Goal: Contribute content: Add original content to the website for others to see

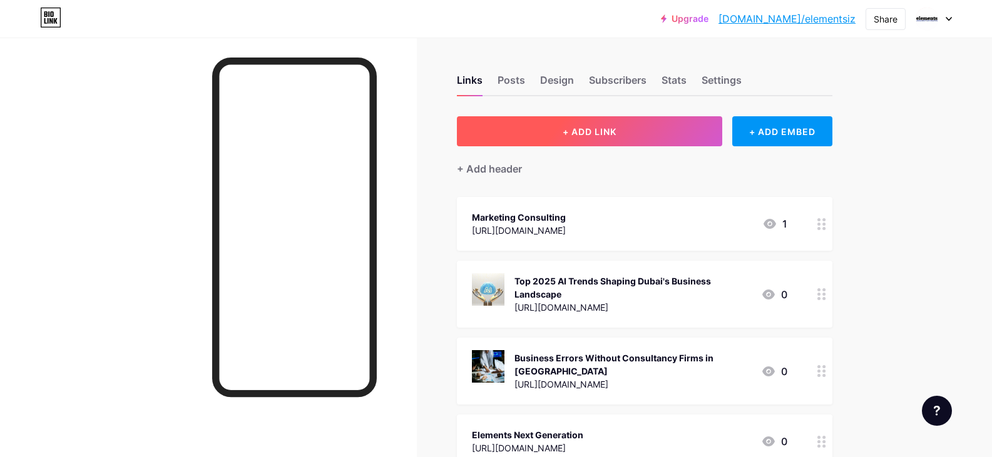
click at [610, 130] on span "+ ADD LINK" at bounding box center [590, 131] width 54 height 11
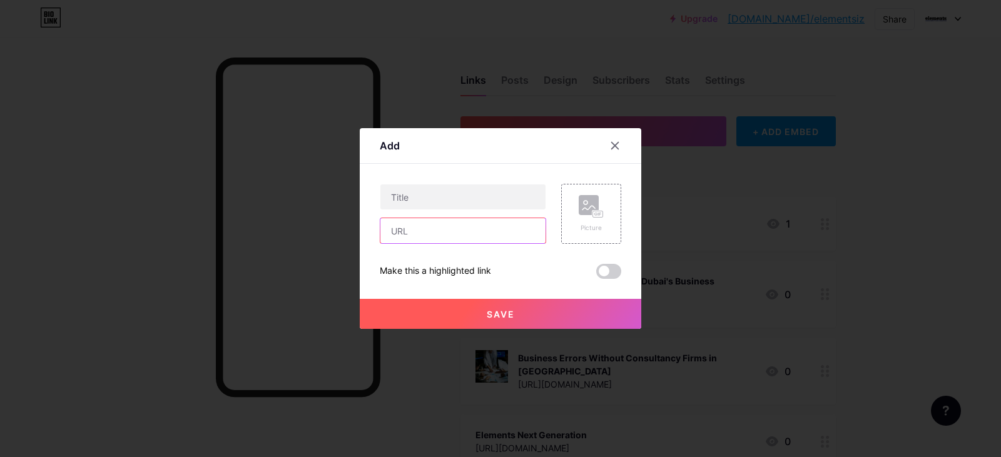
click at [429, 228] on input "text" at bounding box center [462, 230] width 165 height 25
paste input "[URL][DOMAIN_NAME]"
type input "[URL][DOMAIN_NAME]"
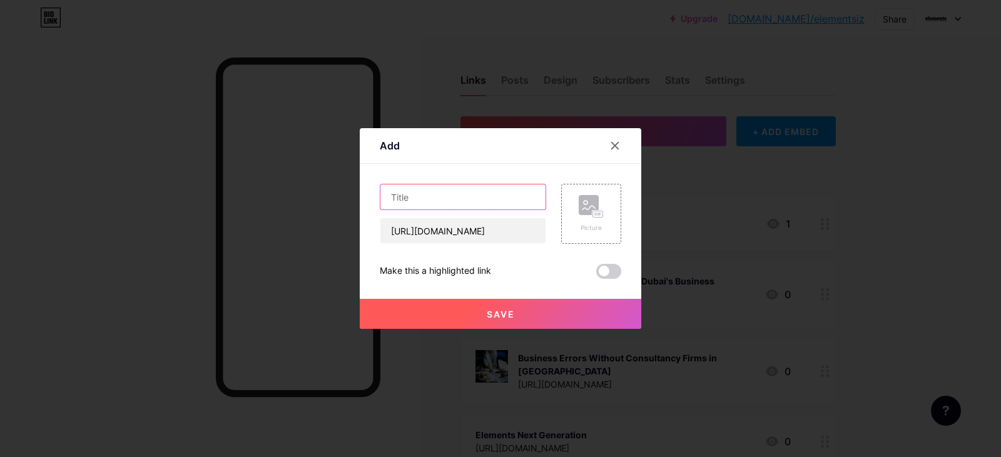
click at [426, 187] on input "text" at bounding box center [462, 197] width 165 height 25
click at [431, 191] on input "text" at bounding box center [462, 197] width 165 height 25
paste input "A Simple Guide to Choosing Your First Consulting Firm"
type input "A Simple Guide to Choosing Your First Consulting Firm"
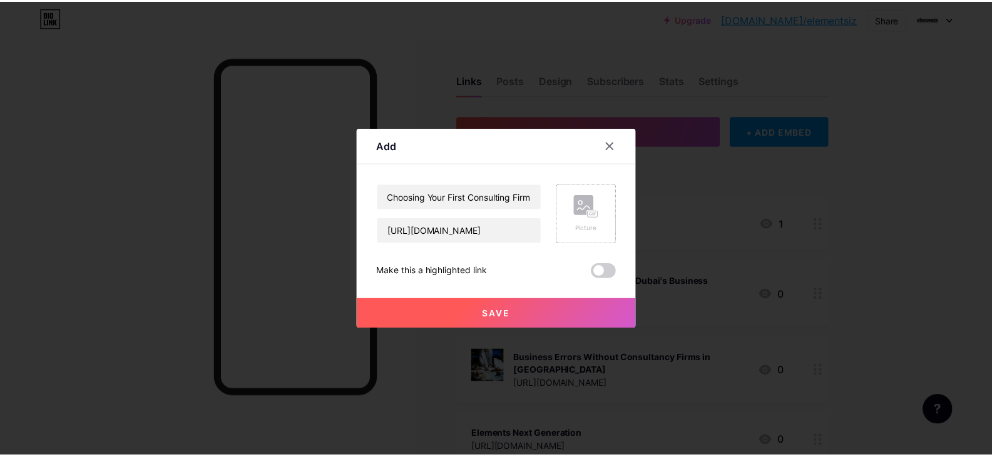
scroll to position [0, 0]
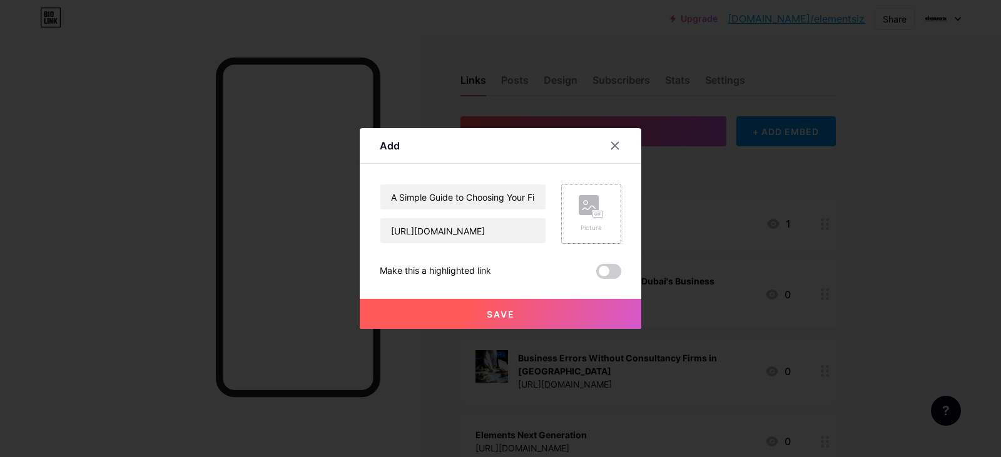
click at [601, 220] on div "Picture" at bounding box center [591, 214] width 25 height 38
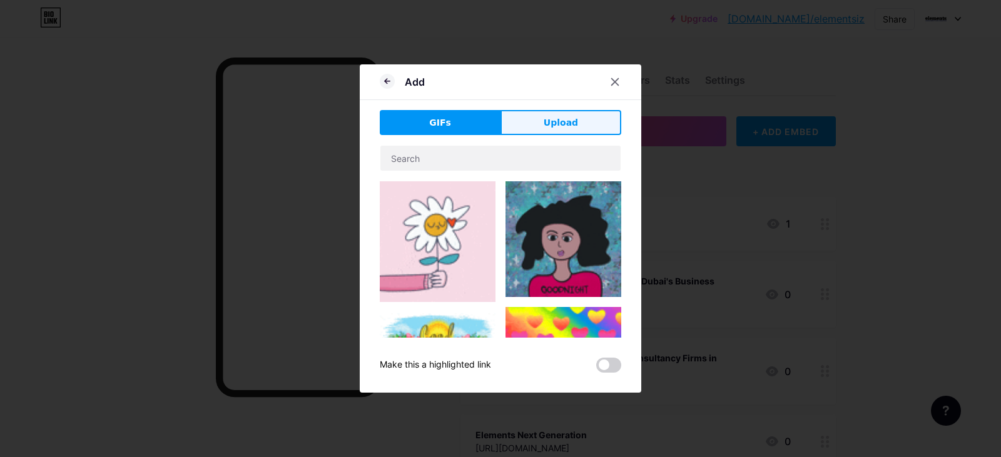
click at [557, 126] on span "Upload" at bounding box center [561, 122] width 34 height 13
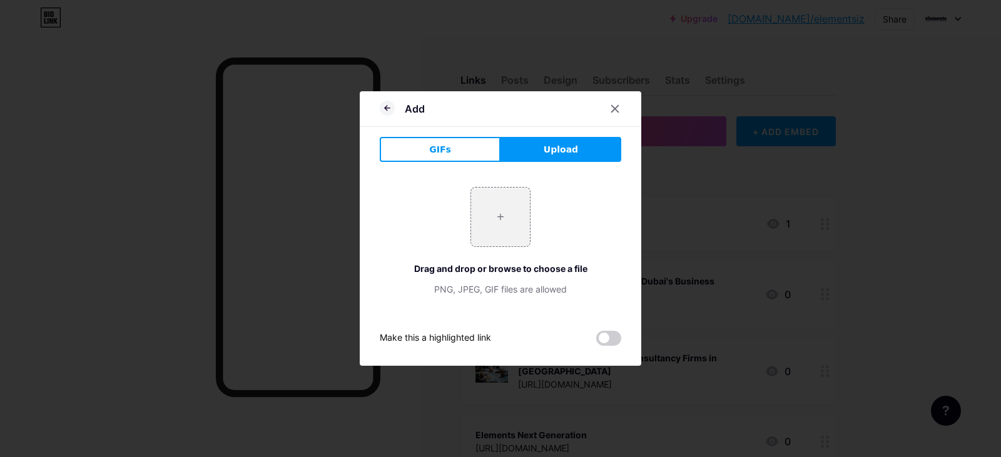
click at [563, 142] on button "Upload" at bounding box center [561, 149] width 121 height 25
click at [502, 216] on input "file" at bounding box center [500, 217] width 59 height 59
type input "C:\fakepath\22951.jpg"
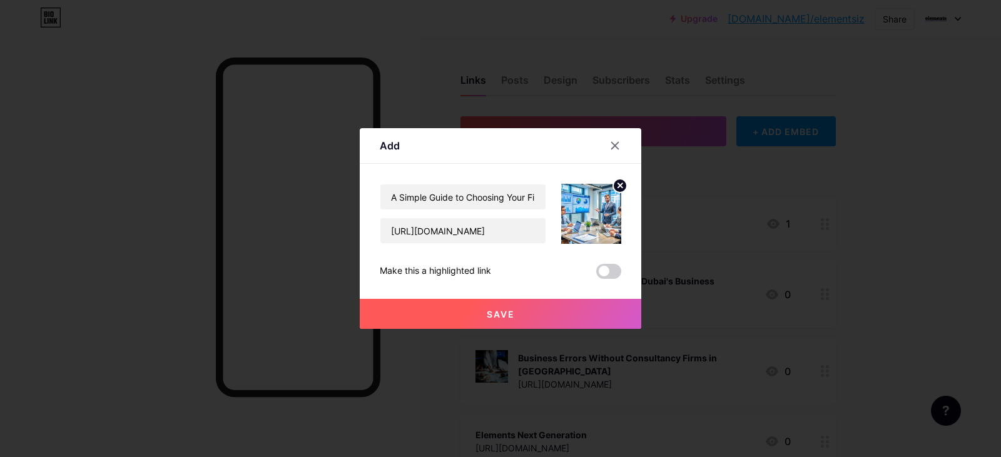
click at [473, 319] on button "Save" at bounding box center [501, 314] width 282 height 30
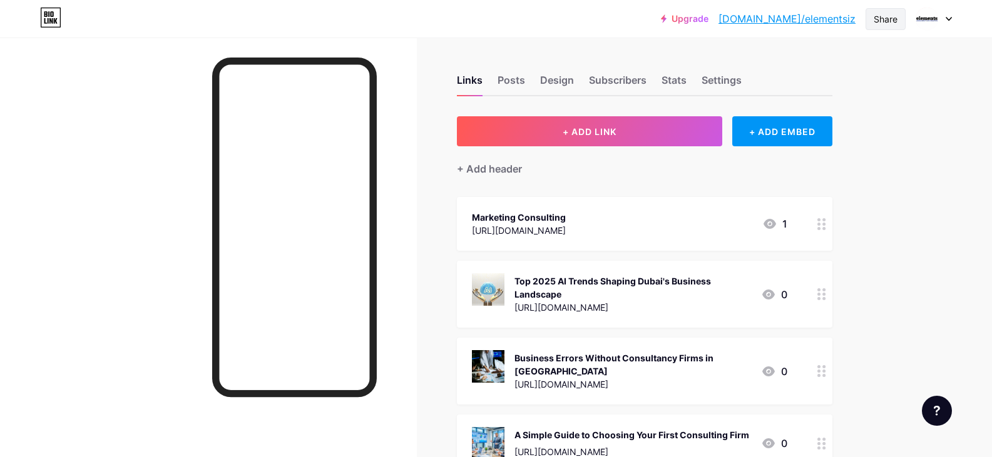
click at [886, 19] on div "Share" at bounding box center [886, 19] width 24 height 13
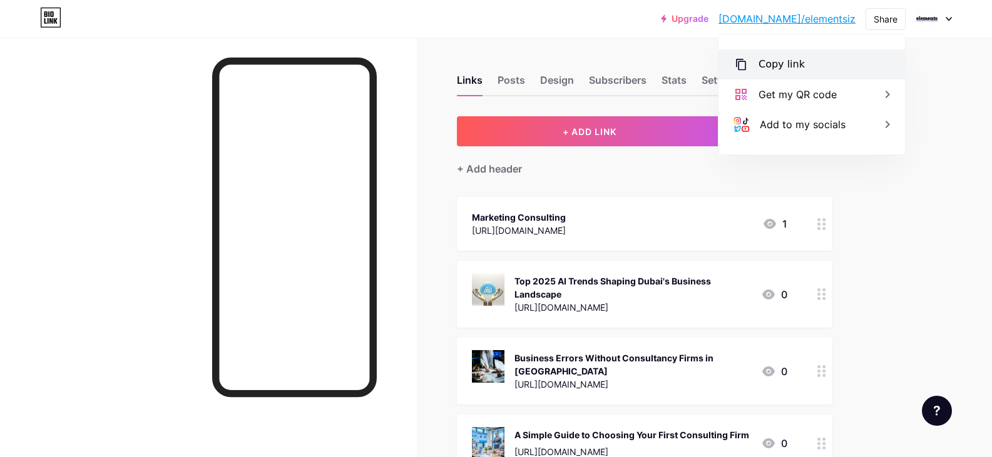
click at [784, 56] on div "Copy link" at bounding box center [811, 64] width 186 height 30
